Goal: Task Accomplishment & Management: Use online tool/utility

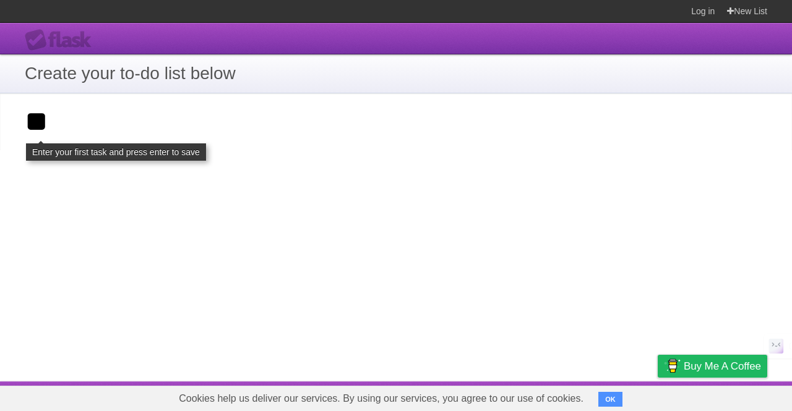
click input "**********" at bounding box center [0, 0] width 0 height 0
type input "*"
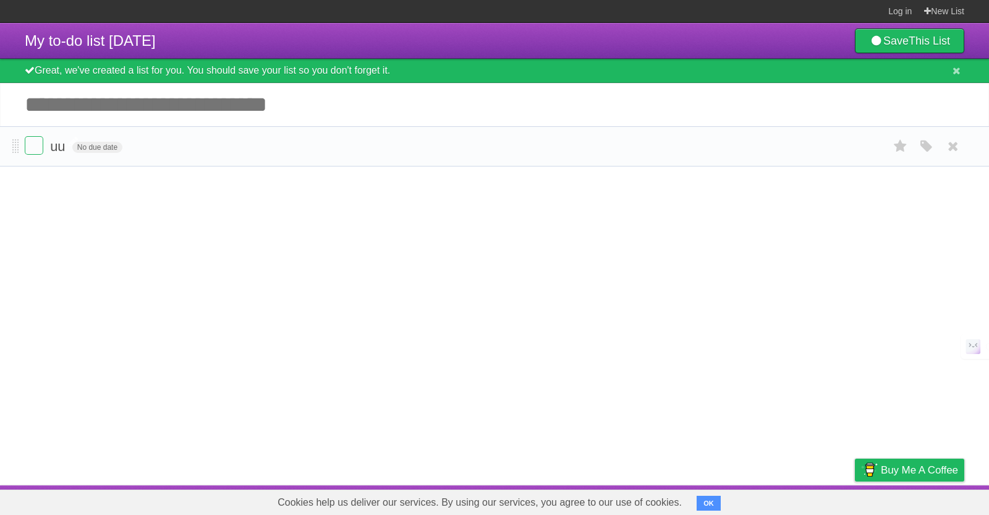
click at [56, 152] on span "uu" at bounding box center [59, 146] width 18 height 15
type input "*"
